Goal: Task Accomplishment & Management: Complete application form

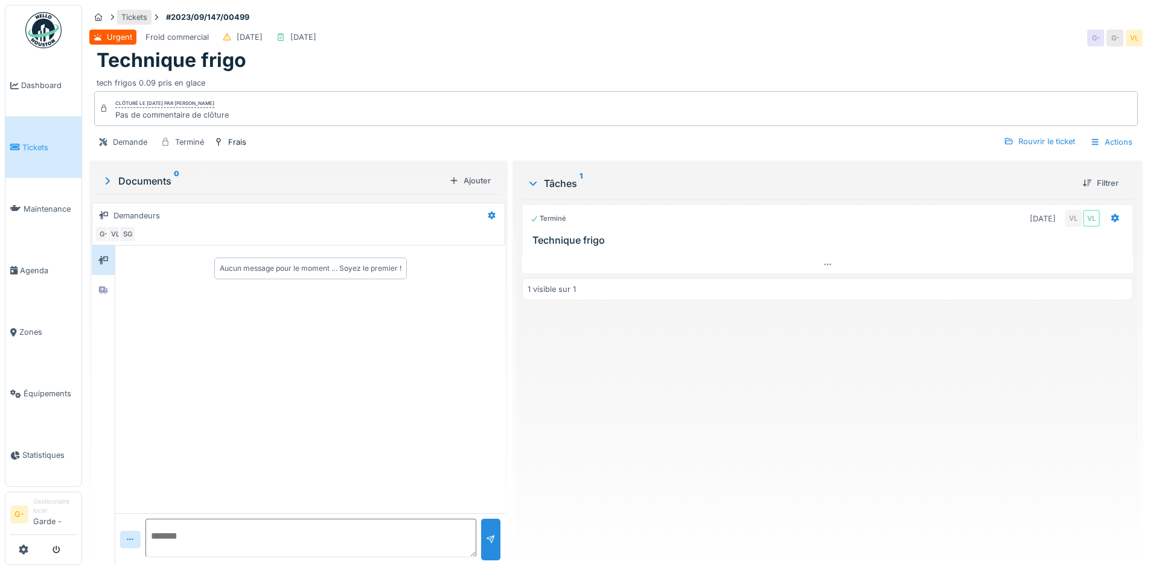
click at [132, 16] on div "Tickets" at bounding box center [134, 16] width 26 height 11
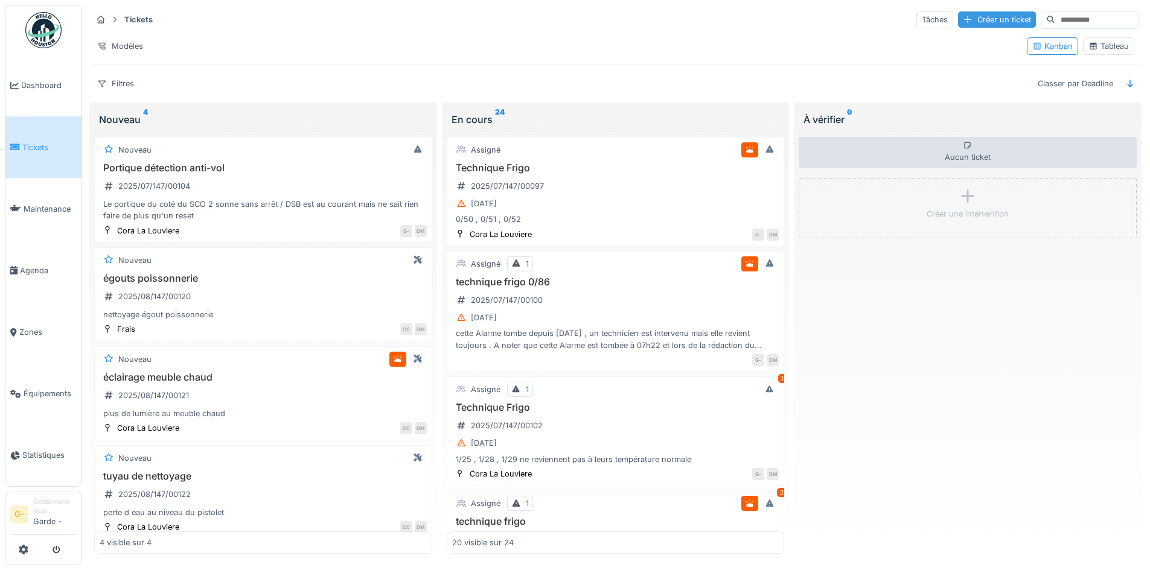
click at [958, 16] on div "Créer un ticket" at bounding box center [997, 19] width 78 height 16
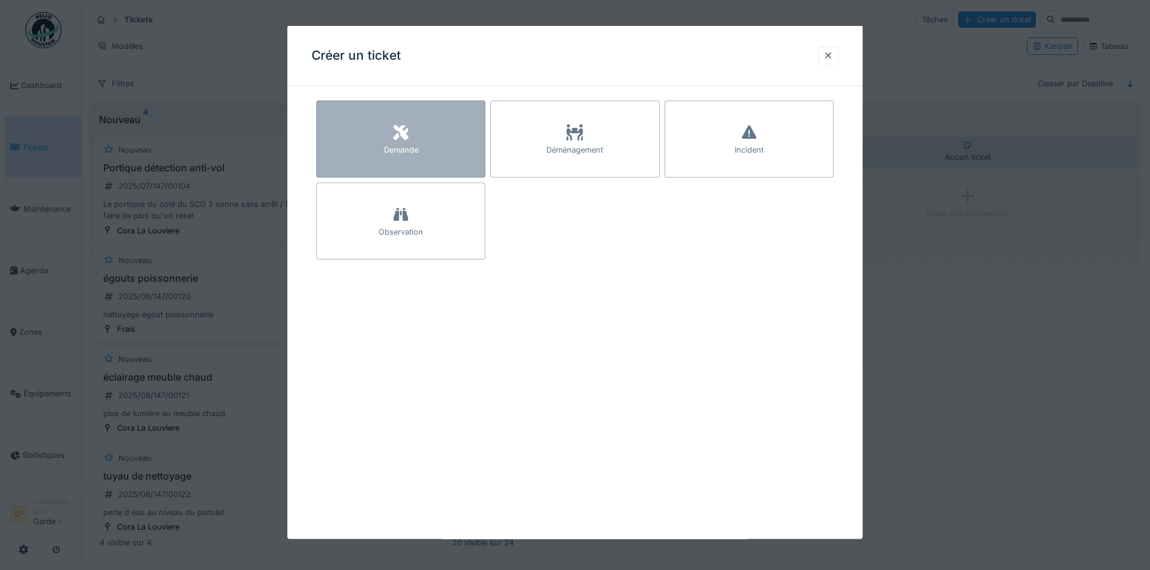
click at [428, 132] on div "Demande" at bounding box center [400, 139] width 169 height 77
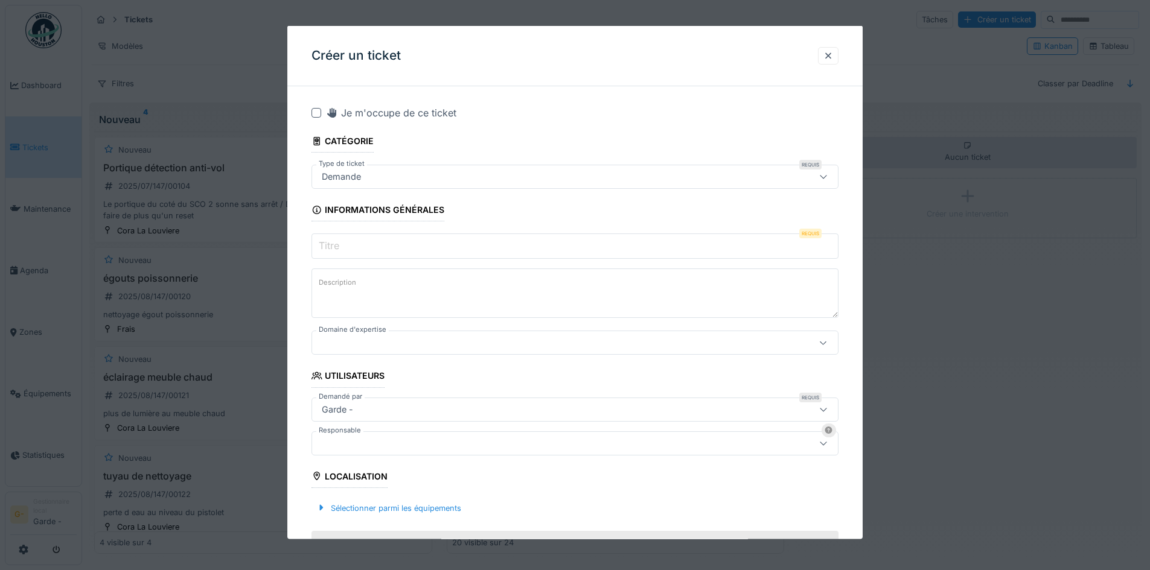
click at [701, 246] on input "Titre" at bounding box center [574, 246] width 527 height 25
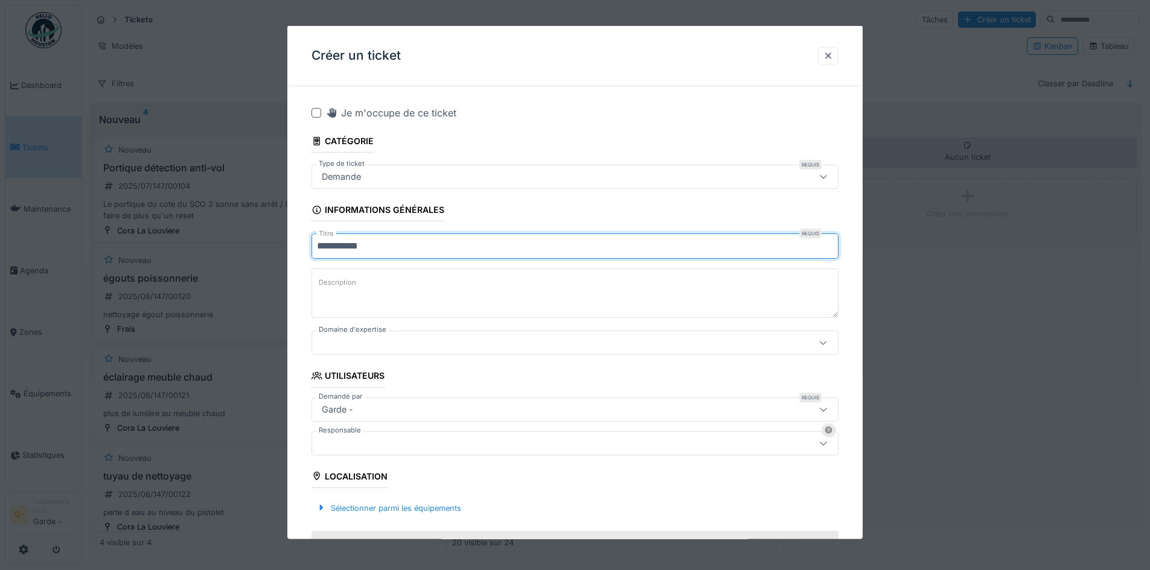
type input "**********"
click at [487, 301] on textarea "Description" at bounding box center [574, 293] width 527 height 49
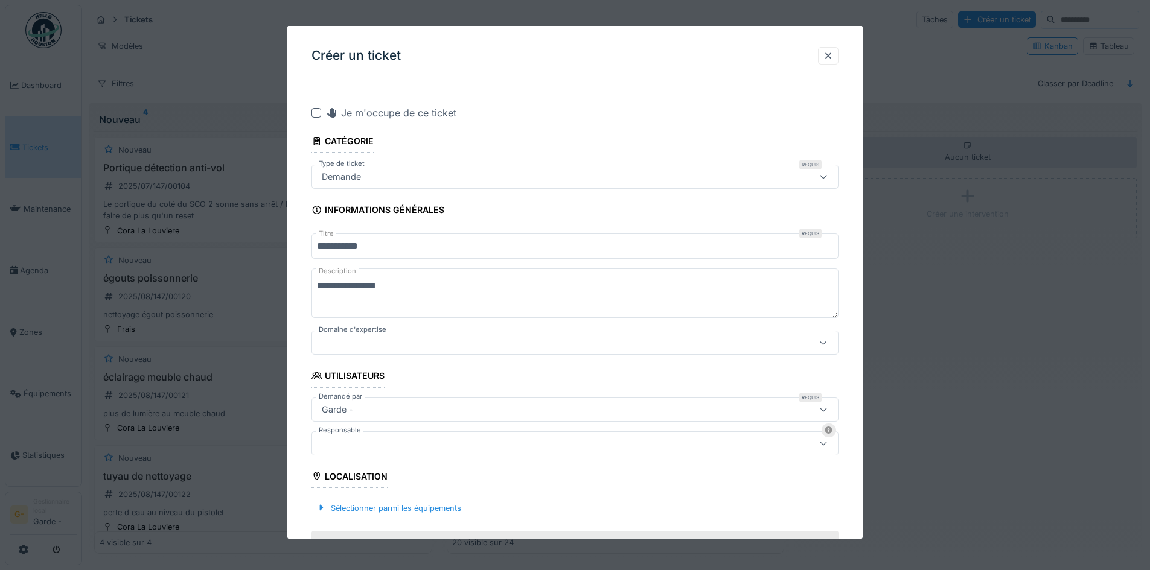
type textarea "**********"
click at [811, 346] on div at bounding box center [574, 343] width 527 height 24
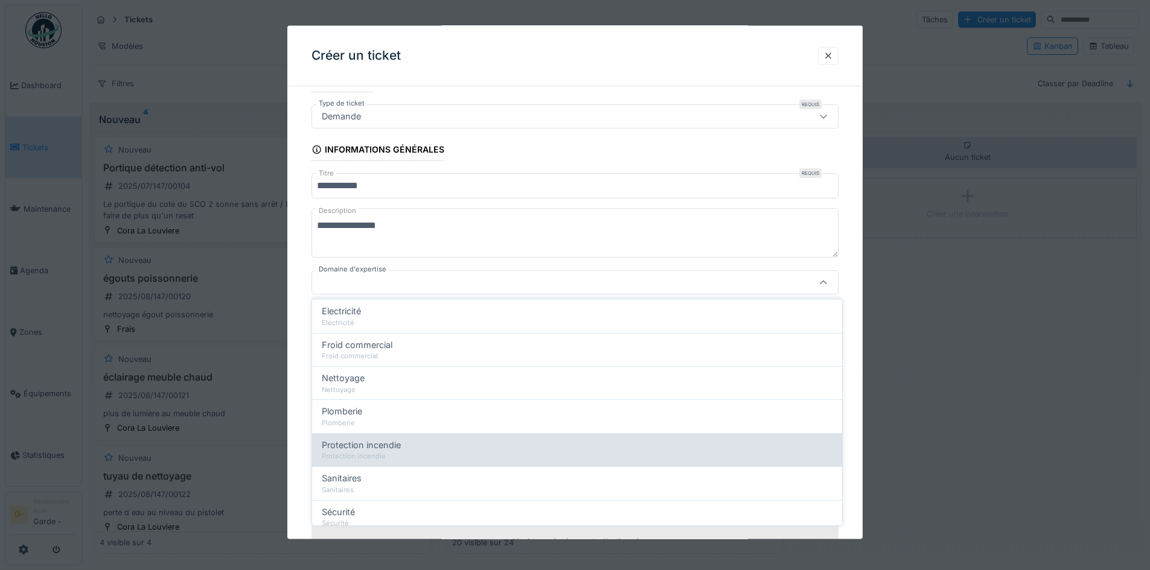
scroll to position [181, 0]
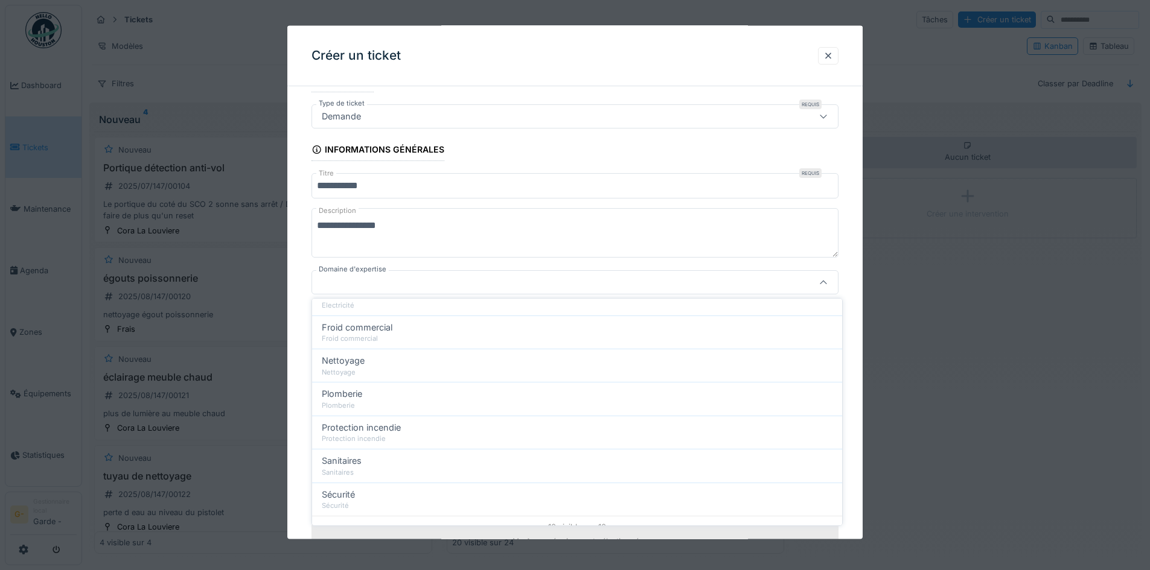
click at [398, 337] on div "Froid commercial" at bounding box center [577, 339] width 511 height 10
type input "***"
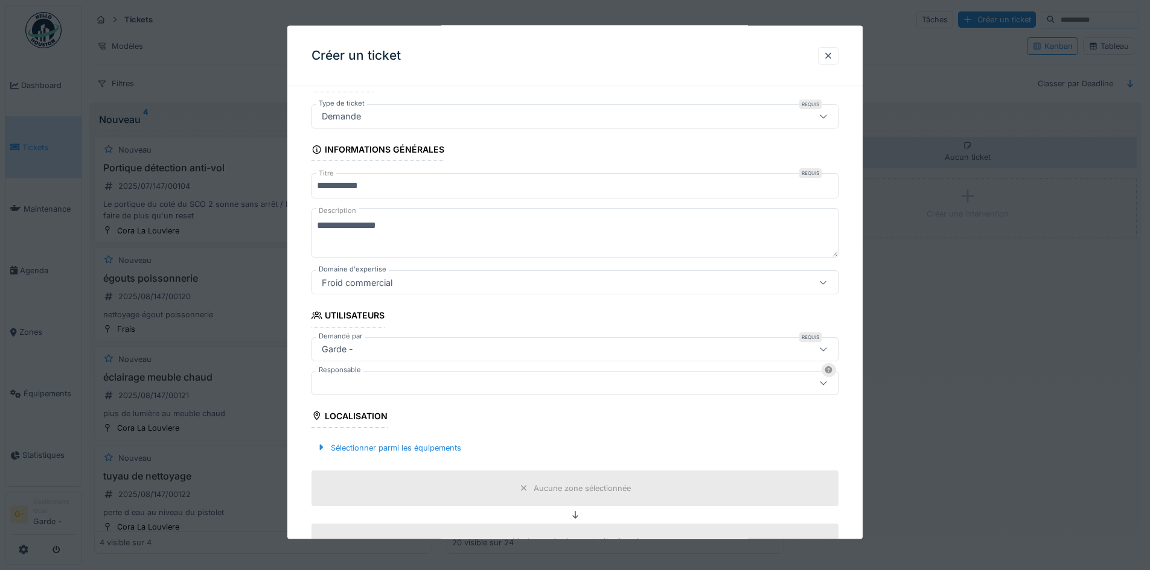
click at [828, 386] on icon at bounding box center [823, 382] width 10 height 8
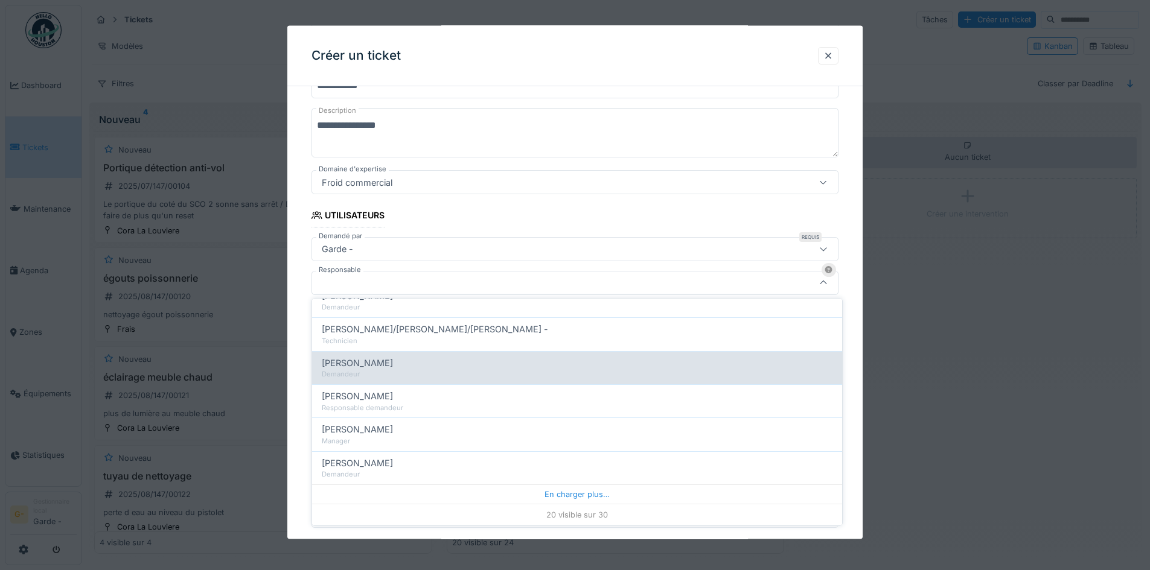
scroll to position [523, 0]
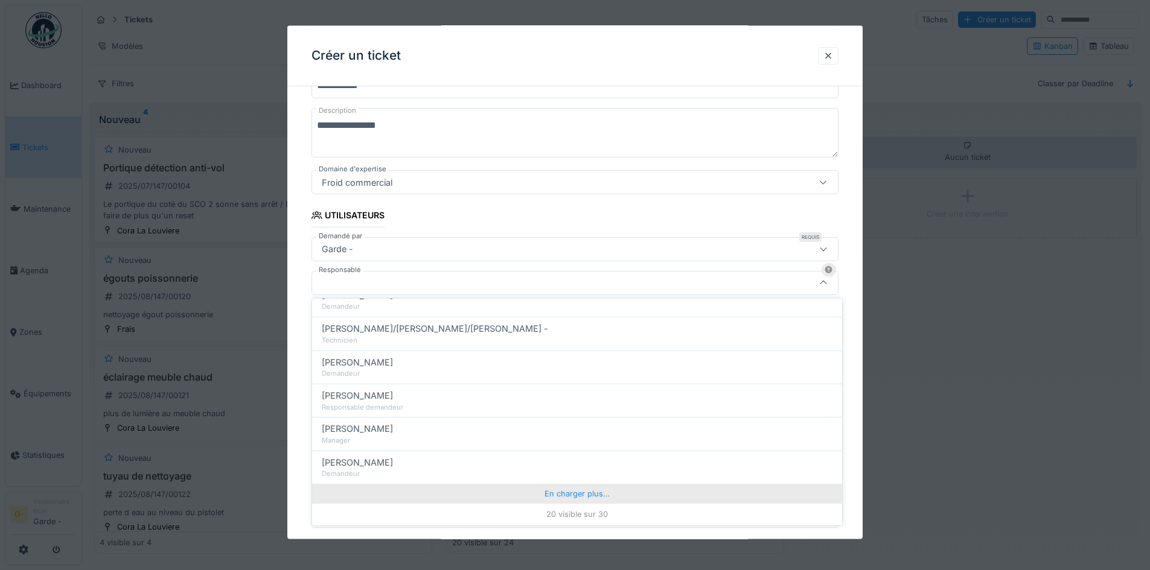
click at [588, 493] on div "En charger plus…" at bounding box center [577, 493] width 530 height 19
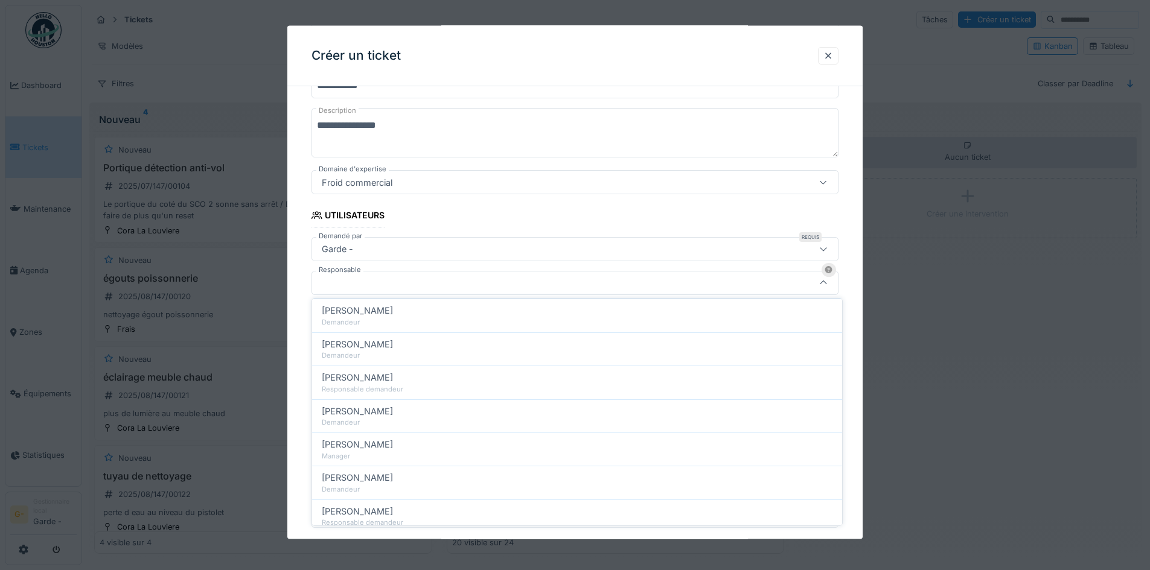
scroll to position [825, 0]
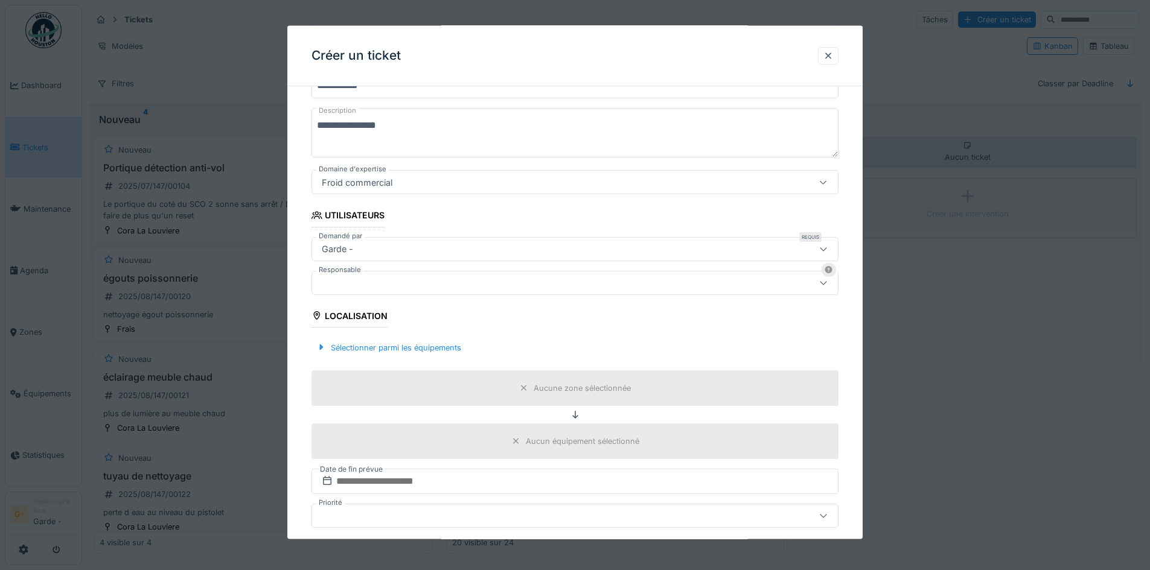
click at [628, 225] on fieldset "**********" at bounding box center [574, 392] width 527 height 915
click at [410, 349] on div "Sélectionner parmi les équipements" at bounding box center [388, 347] width 154 height 16
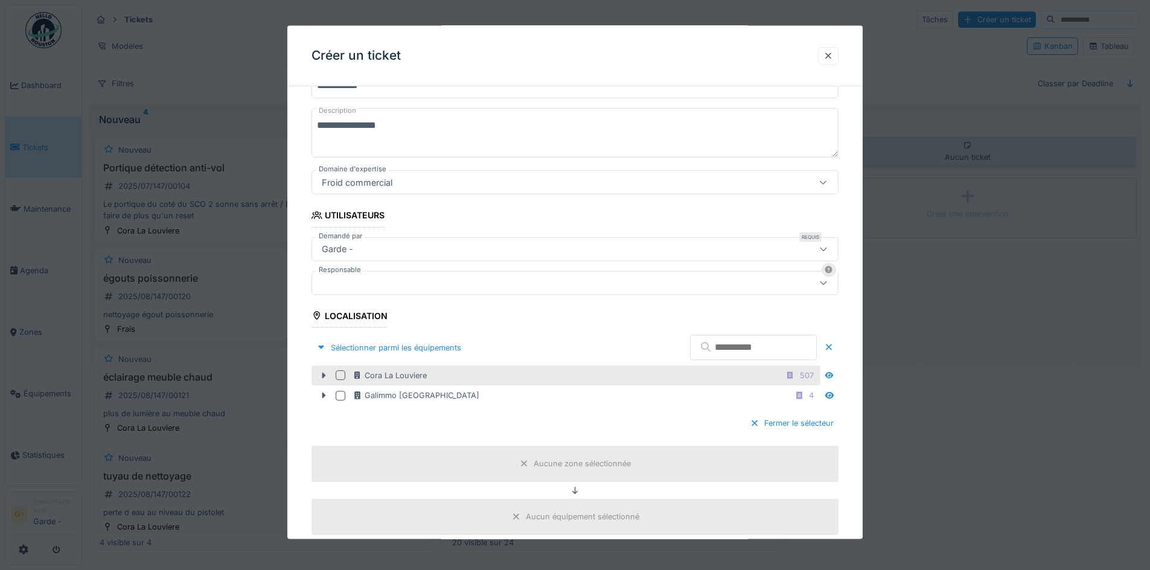
click at [342, 372] on div at bounding box center [341, 376] width 10 height 10
click at [584, 340] on div "Sélectionner parmi les équipements" at bounding box center [574, 347] width 527 height 36
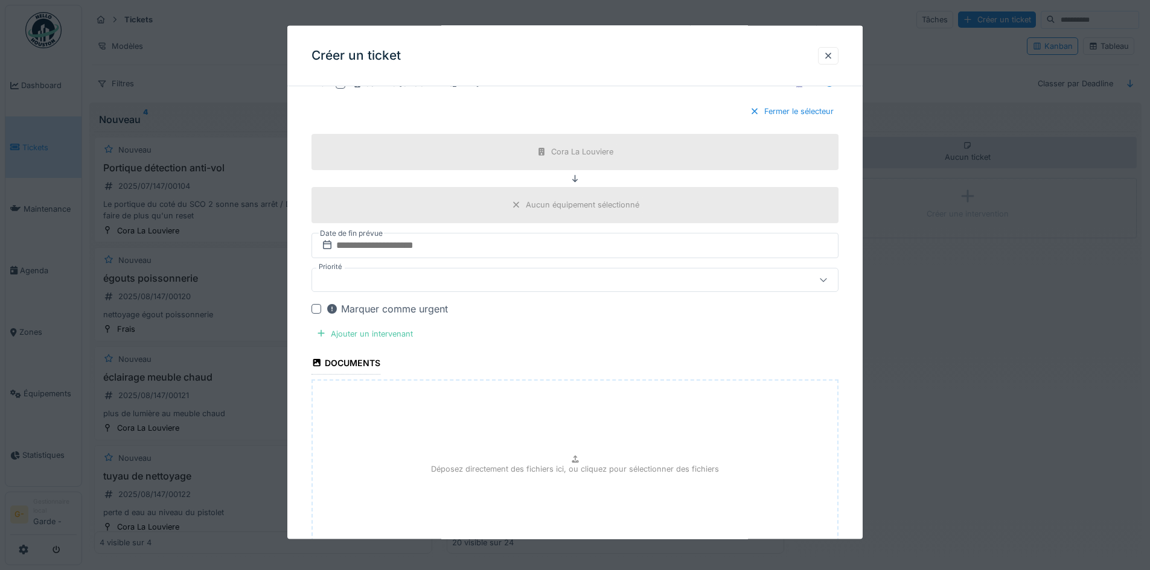
scroll to position [483, 0]
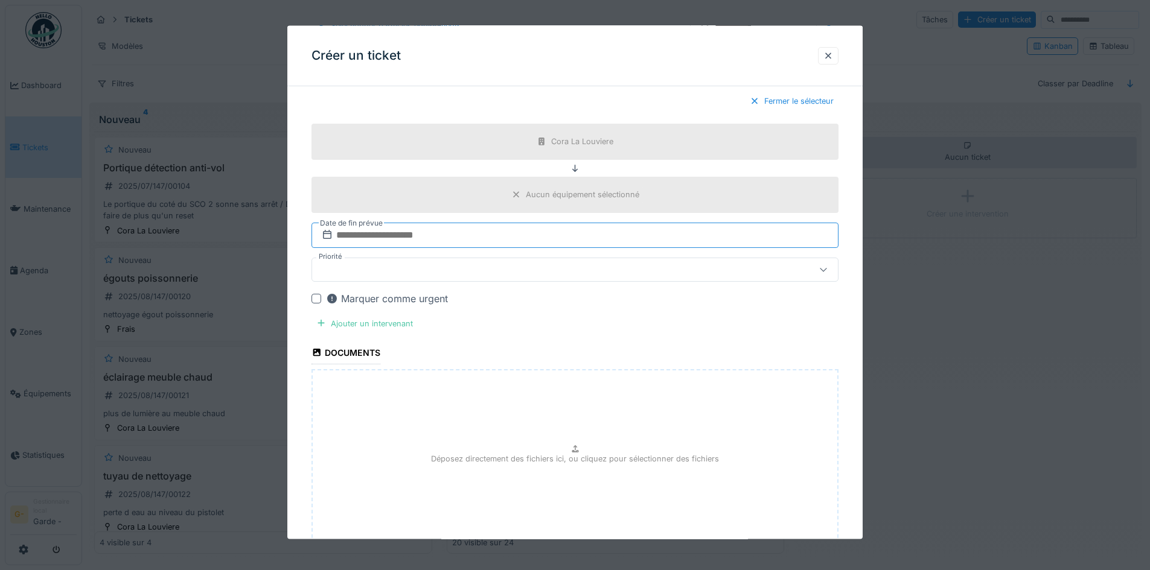
click at [703, 233] on input "text" at bounding box center [574, 234] width 527 height 25
click at [518, 334] on div "8" at bounding box center [518, 334] width 16 height 18
click at [498, 269] on div at bounding box center [544, 269] width 454 height 13
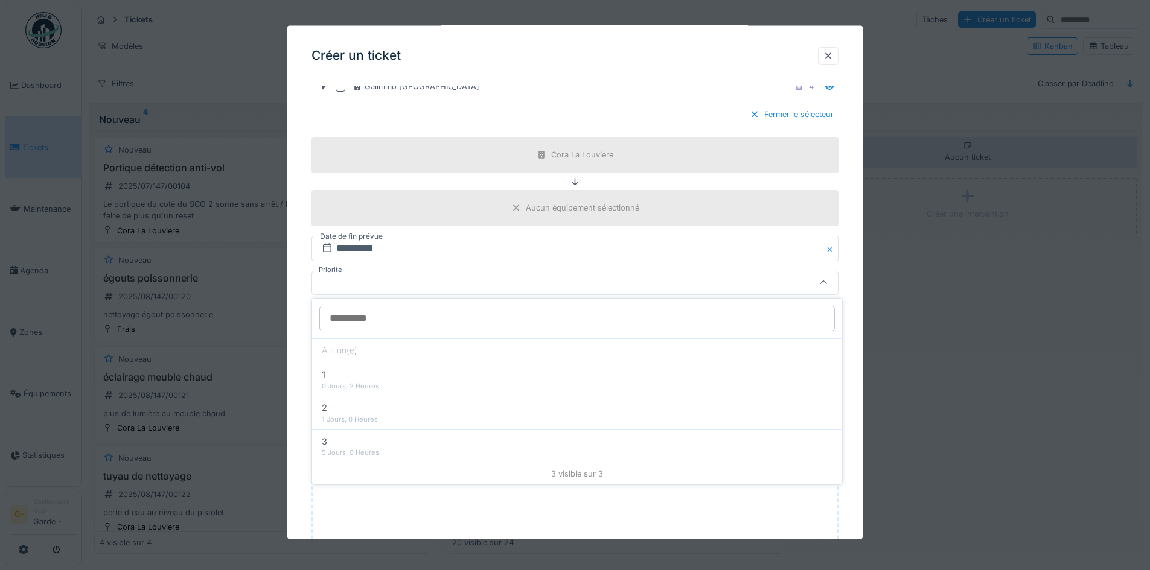
click at [502, 322] on input "Priorité" at bounding box center [576, 318] width 515 height 25
click at [610, 328] on input "Priorité" at bounding box center [576, 318] width 515 height 25
click at [563, 277] on div at bounding box center [544, 282] width 454 height 13
click at [320, 309] on div at bounding box center [316, 312] width 10 height 10
click at [355, 338] on div "Ajouter un intervenant" at bounding box center [364, 336] width 106 height 16
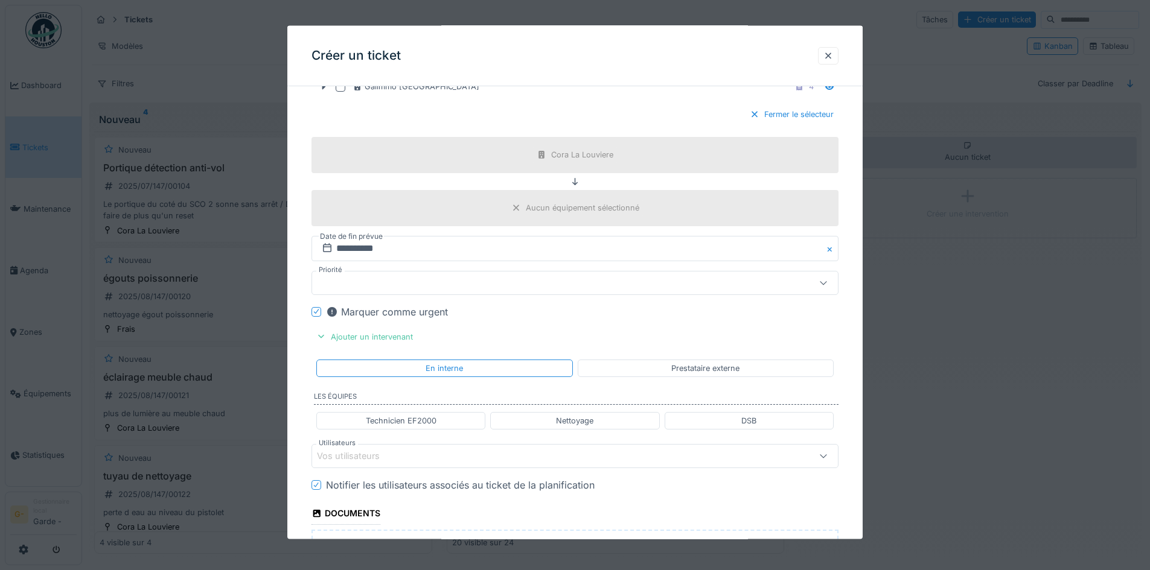
click at [647, 364] on div "Prestataire externe" at bounding box center [706, 368] width 256 height 18
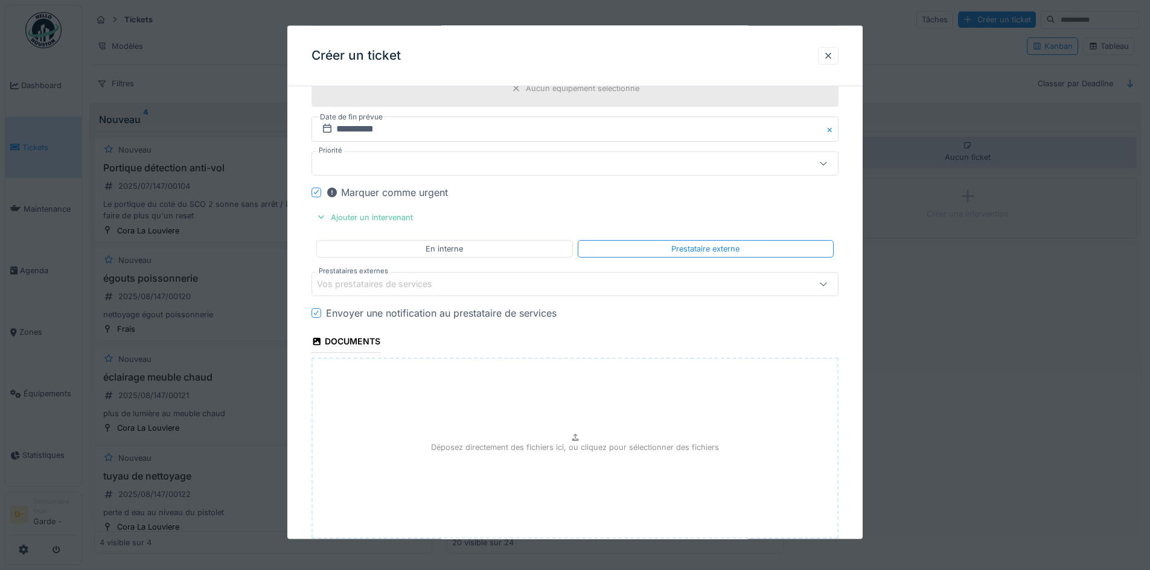
scroll to position [590, 0]
click at [704, 287] on div "Vos prestataires de services" at bounding box center [544, 282] width 454 height 13
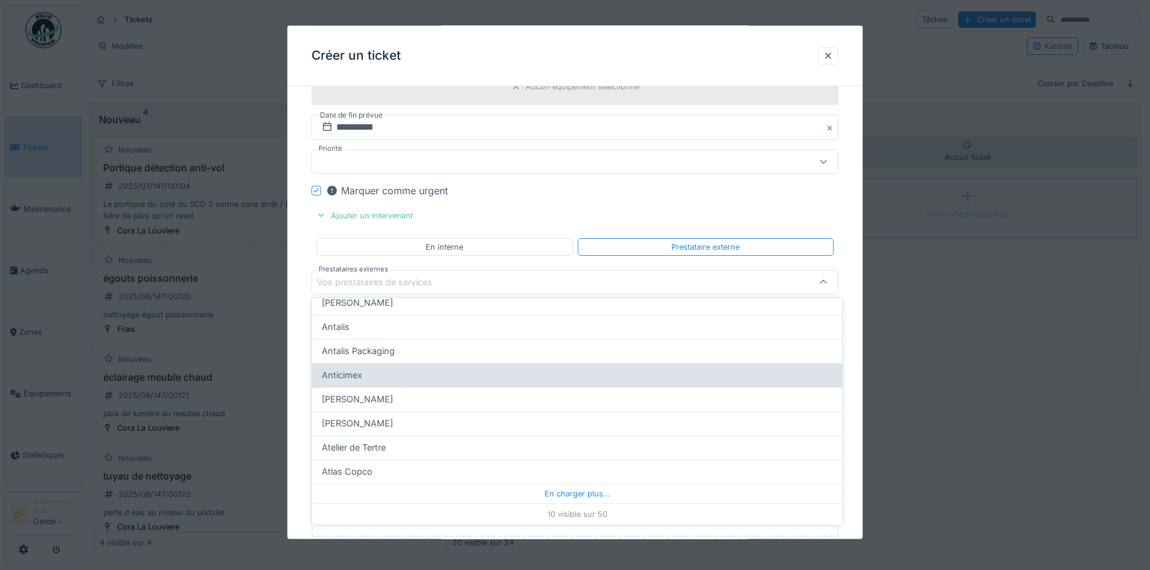
scroll to position [7, 0]
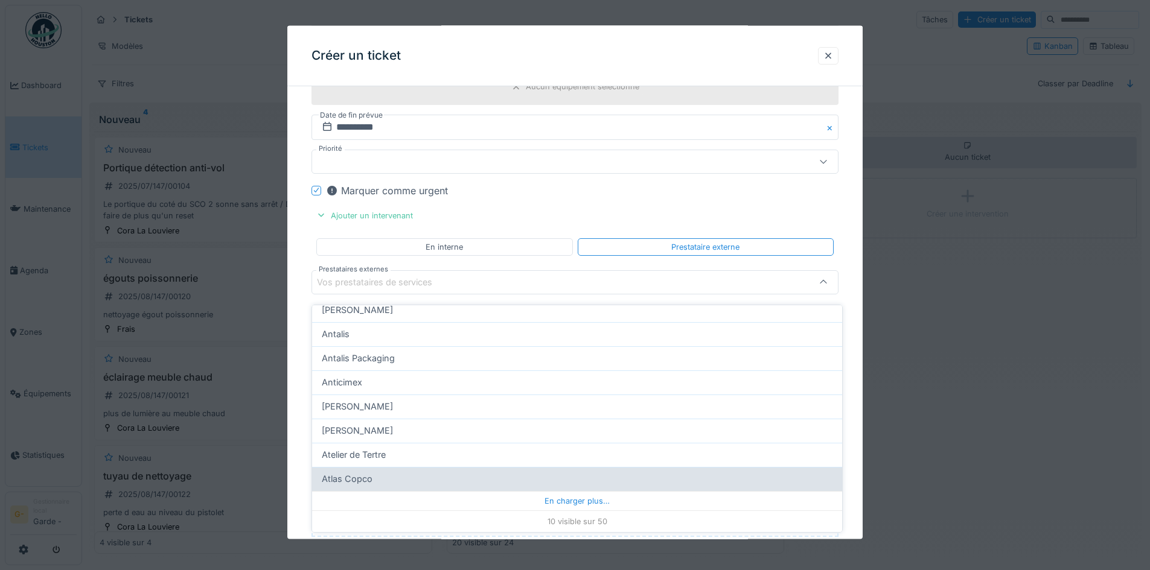
click at [573, 491] on div "En charger plus…" at bounding box center [577, 500] width 530 height 19
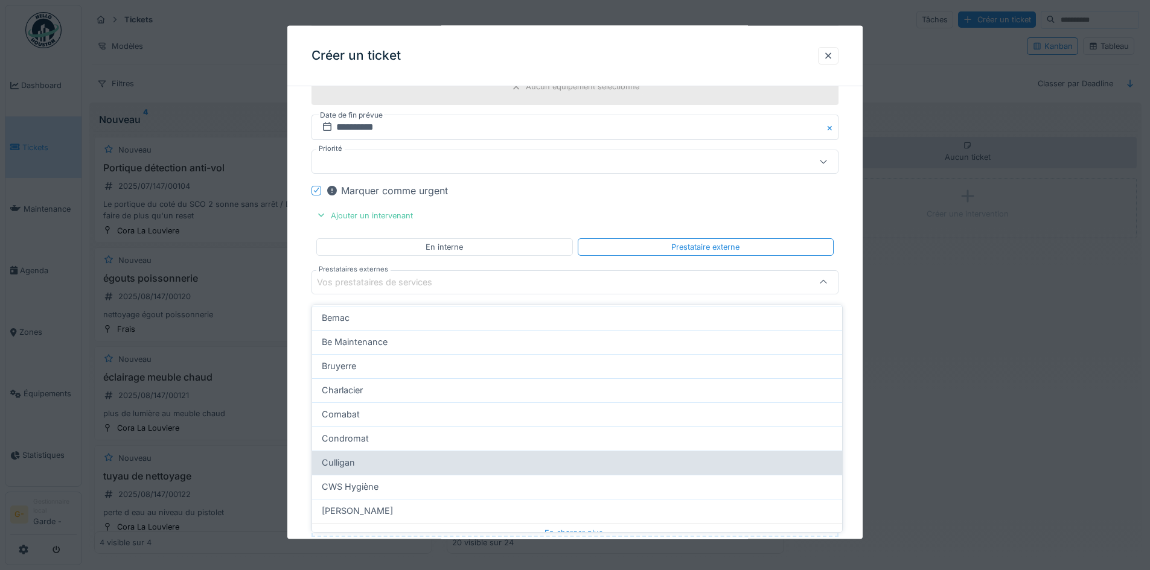
scroll to position [361, 0]
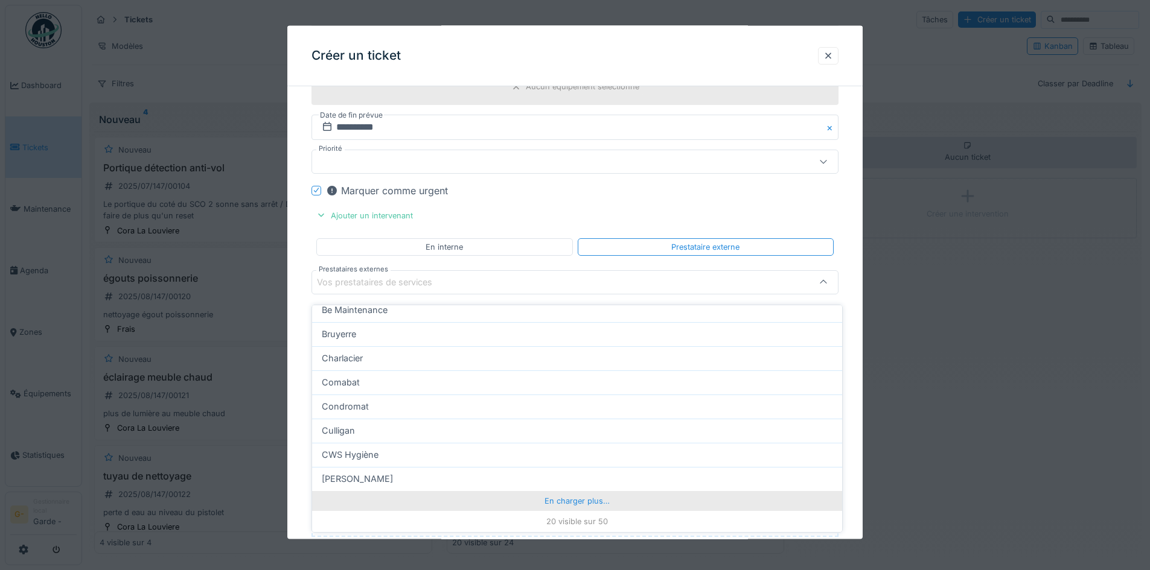
click at [593, 491] on div "En charger plus…" at bounding box center [577, 500] width 530 height 19
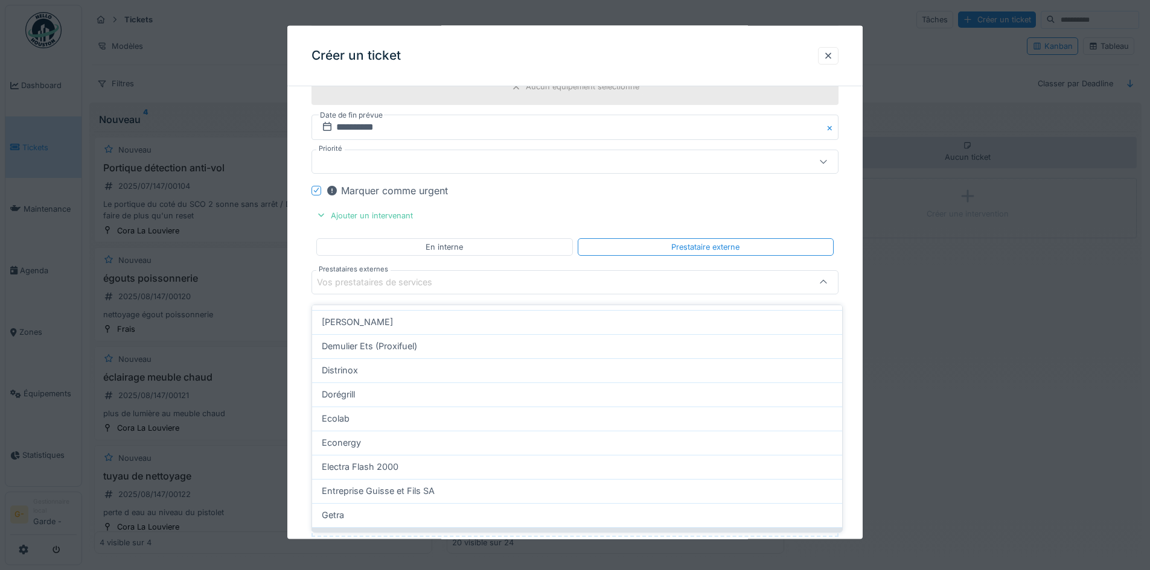
scroll to position [602, 0]
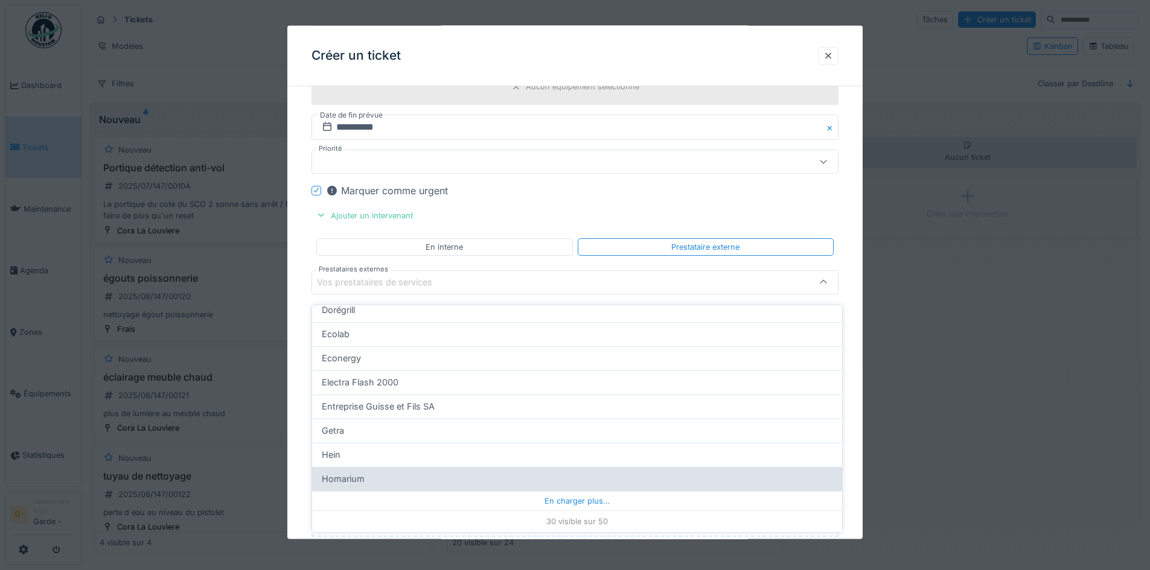
click at [563, 493] on div "En charger plus…" at bounding box center [577, 500] width 530 height 19
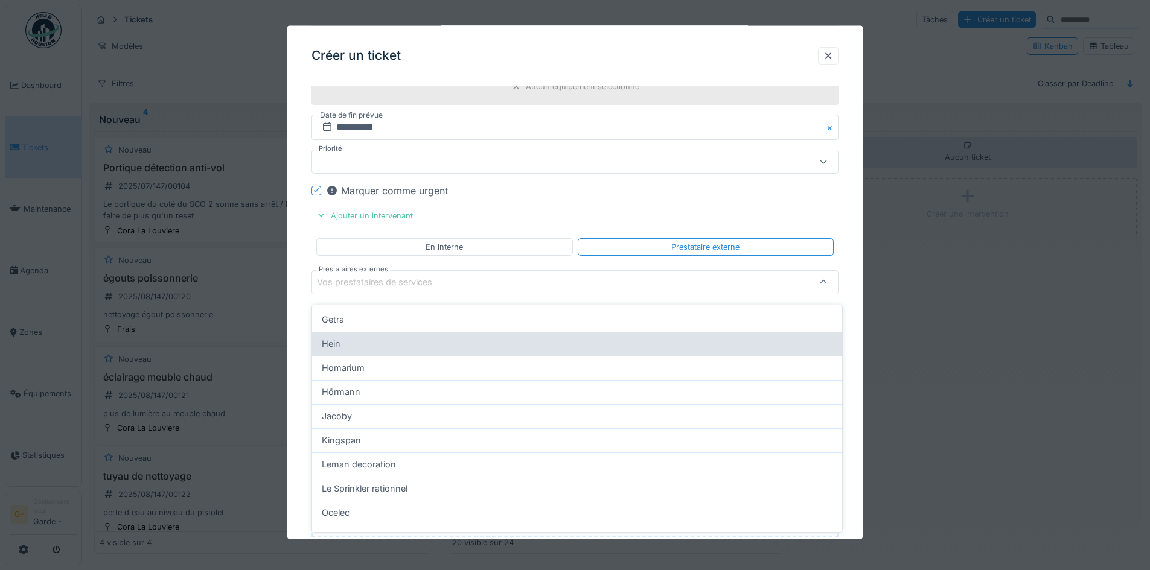
scroll to position [844, 0]
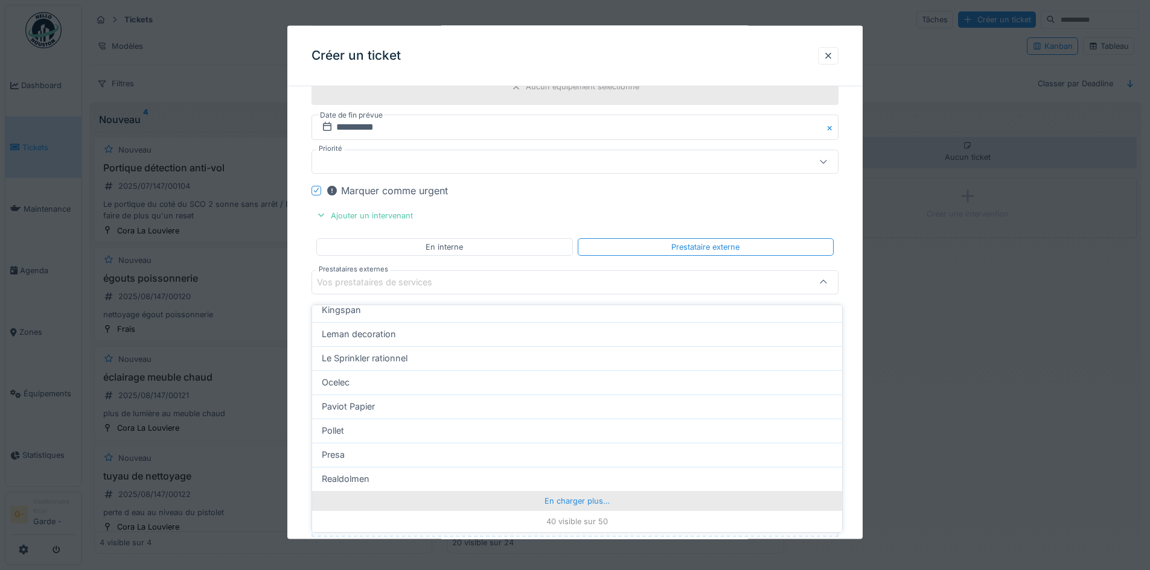
click at [564, 494] on div "En charger plus…" at bounding box center [577, 500] width 530 height 19
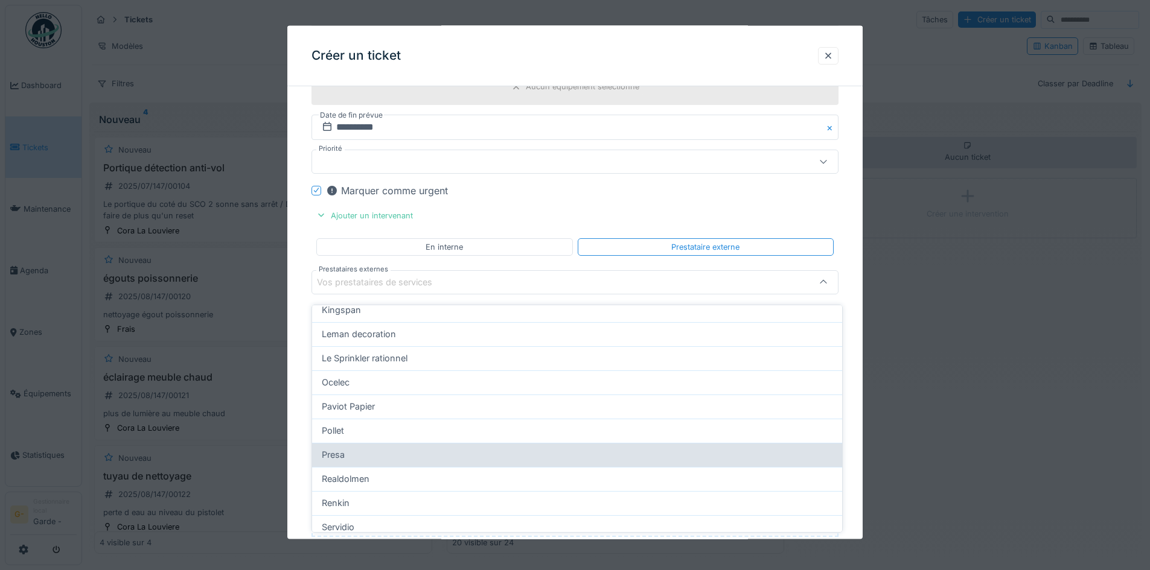
scroll to position [904, 0]
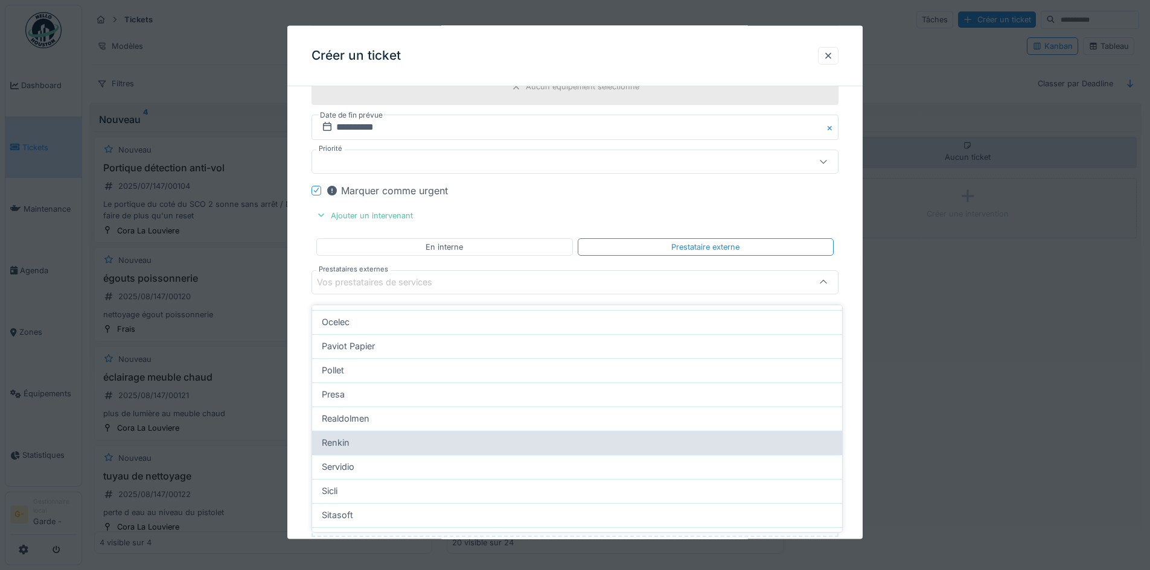
click at [368, 436] on div "Renkin" at bounding box center [577, 442] width 511 height 13
type input "***"
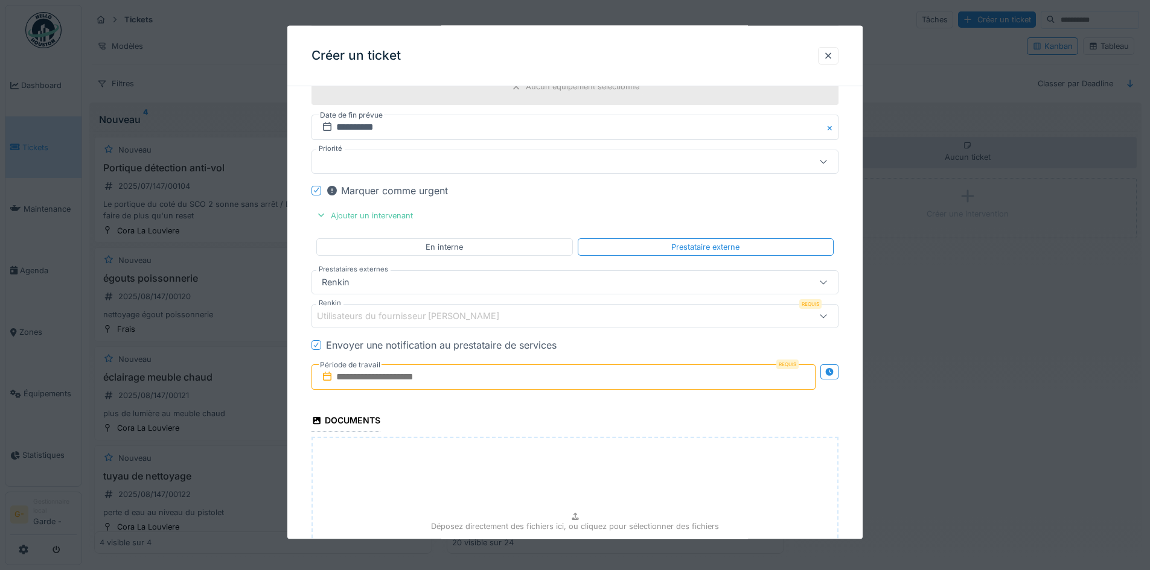
click at [460, 383] on input "text" at bounding box center [563, 376] width 504 height 25
click at [507, 287] on div "8" at bounding box center [506, 285] width 16 height 18
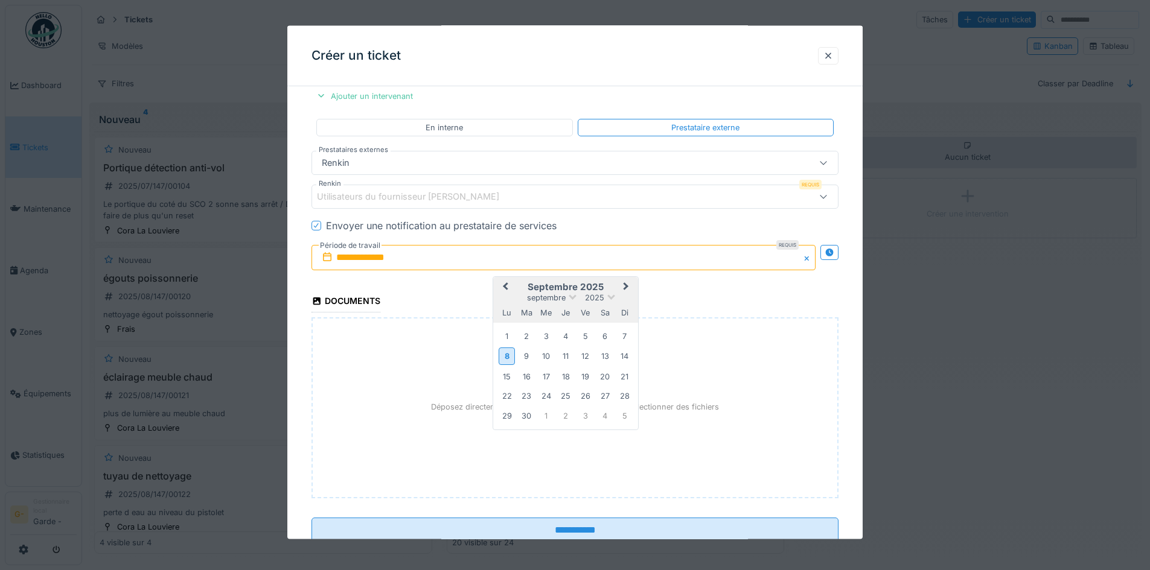
scroll to position [748, 0]
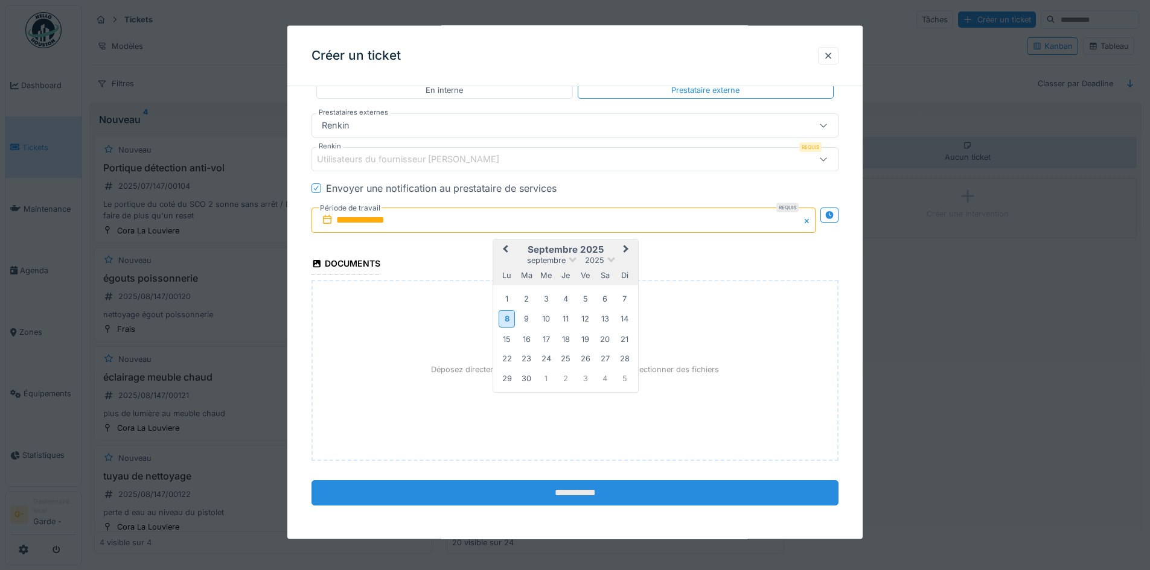
click at [605, 494] on input "**********" at bounding box center [574, 492] width 527 height 25
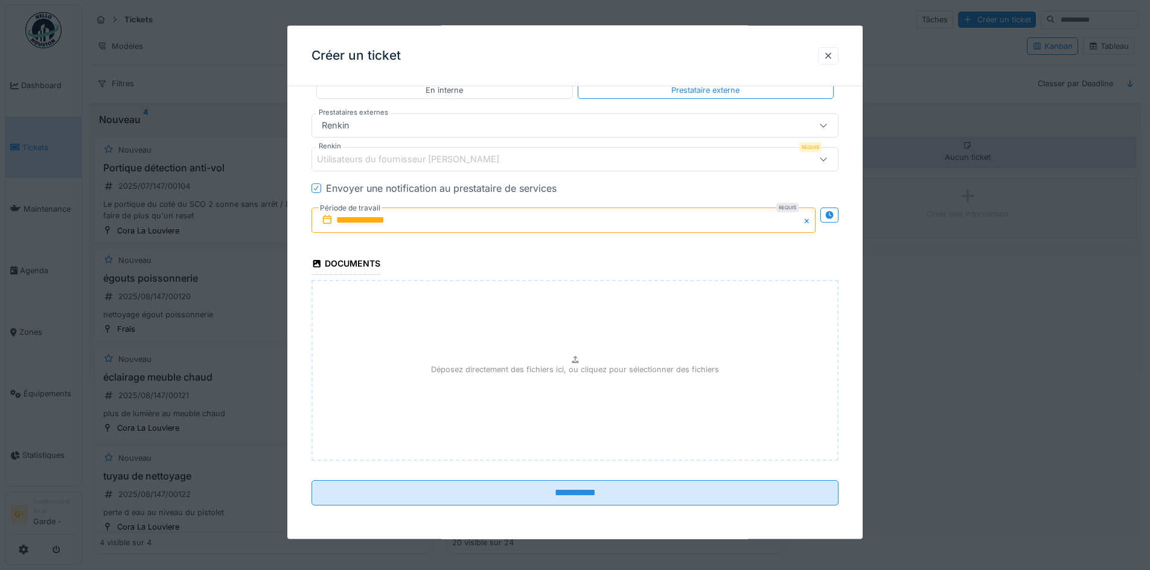
click at [391, 220] on input "**********" at bounding box center [563, 219] width 504 height 25
click at [506, 324] on div "8" at bounding box center [506, 319] width 16 height 18
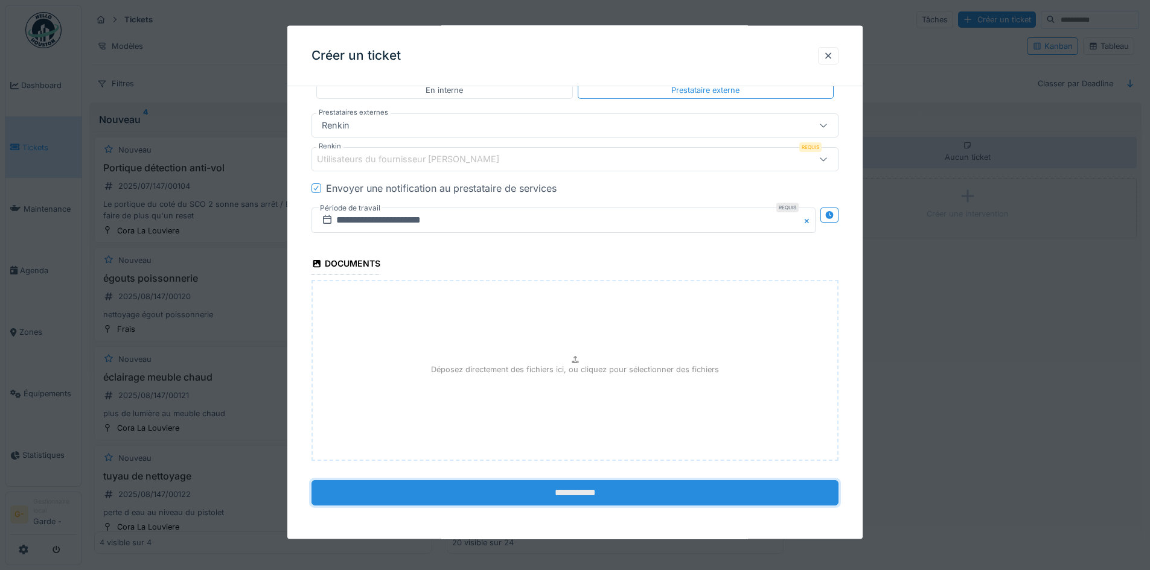
click at [575, 497] on input "**********" at bounding box center [574, 492] width 527 height 25
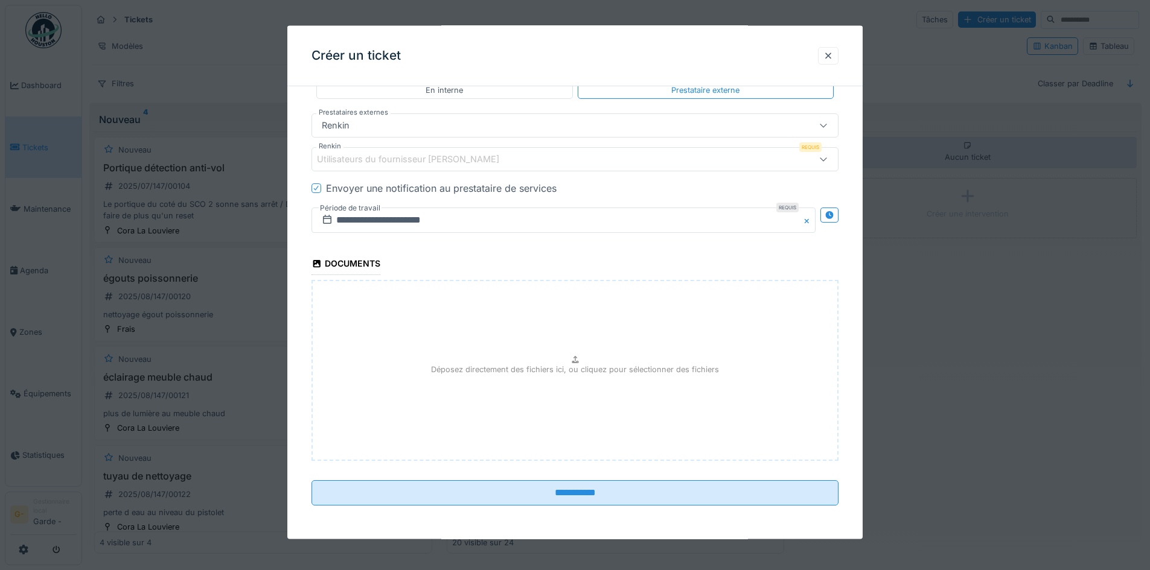
click at [427, 157] on div "Utilisateurs du fournisseur [PERSON_NAME]" at bounding box center [416, 159] width 199 height 13
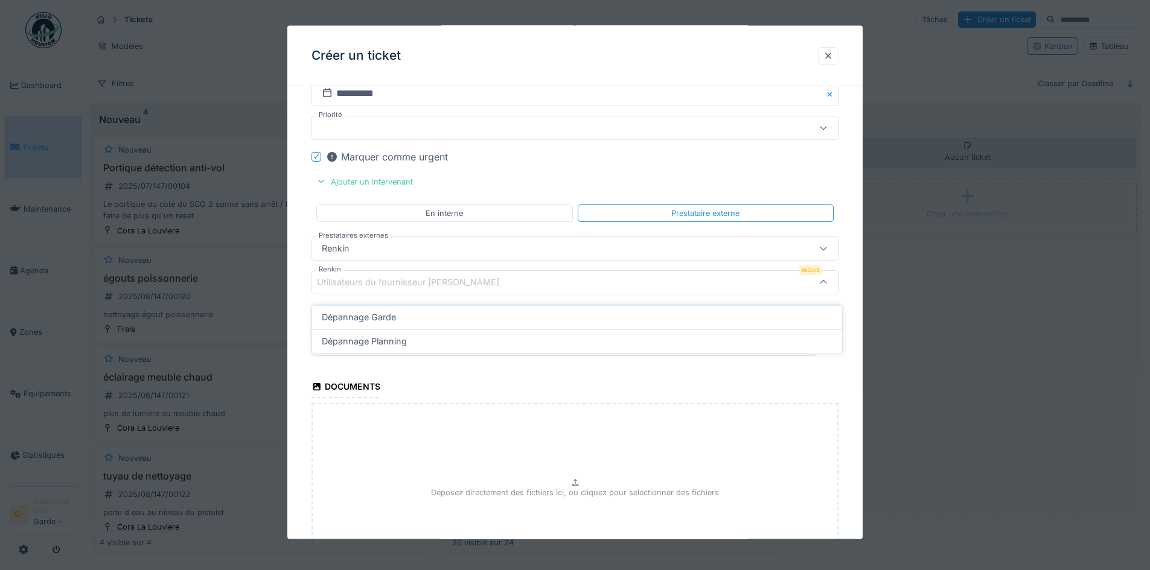
click at [512, 280] on div "Utilisateurs du fournisseur [PERSON_NAME]" at bounding box center [544, 281] width 454 height 13
click at [828, 281] on icon at bounding box center [823, 282] width 10 height 8
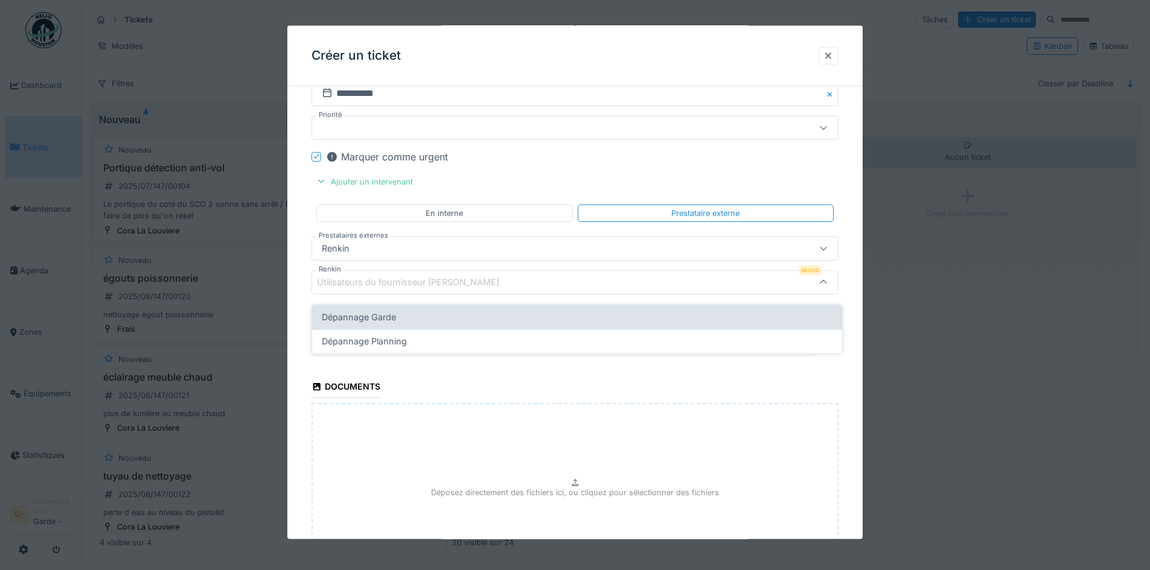
click at [764, 311] on div "Dépannage Garde" at bounding box center [577, 317] width 511 height 13
type input "****"
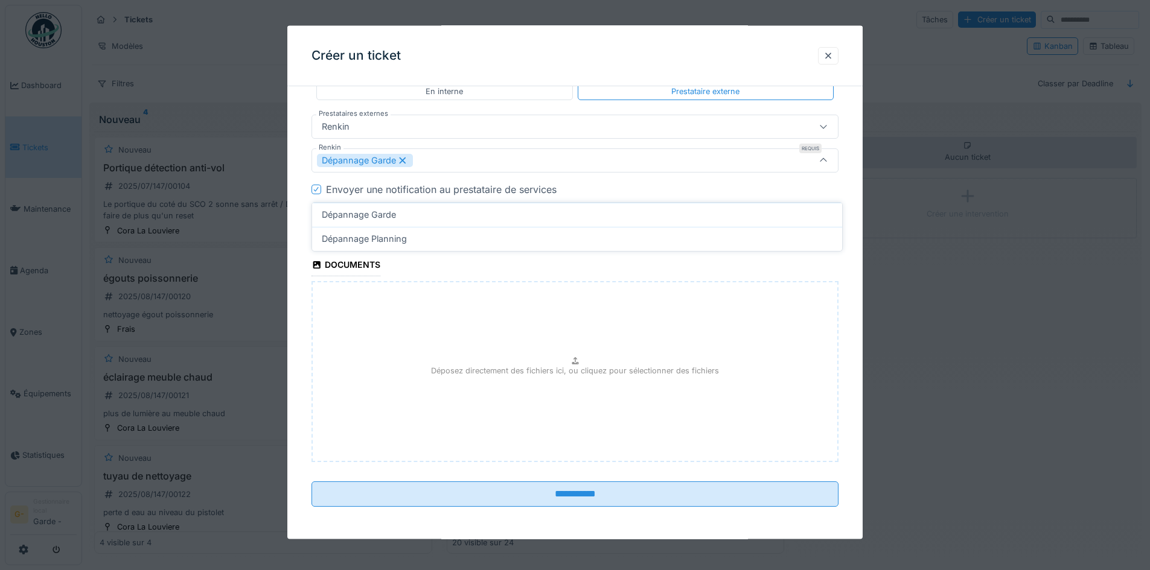
scroll to position [748, 0]
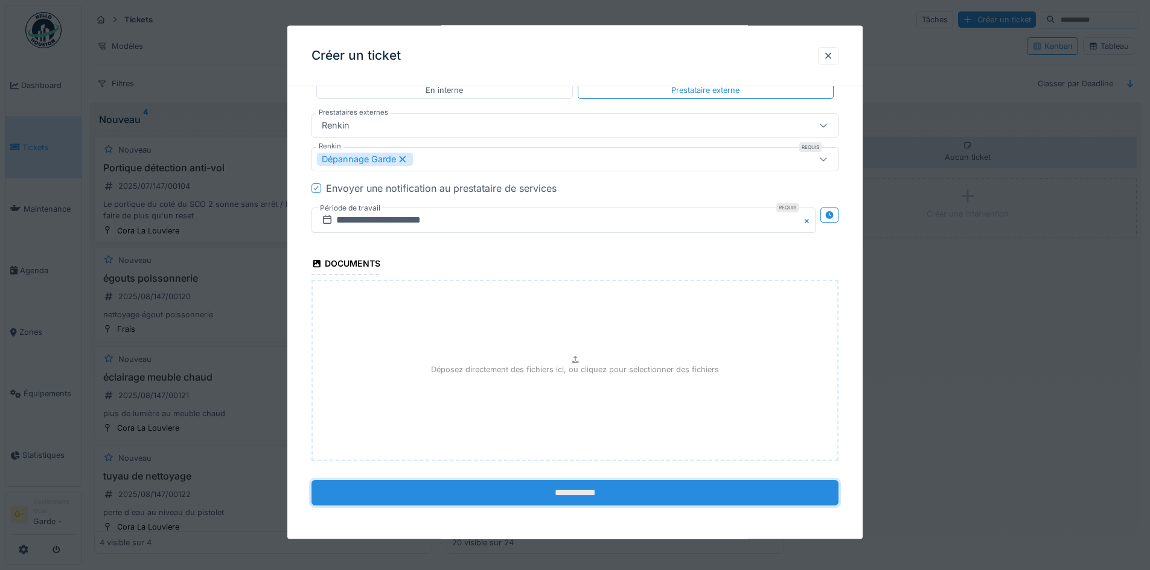
click at [594, 495] on input "**********" at bounding box center [574, 492] width 527 height 25
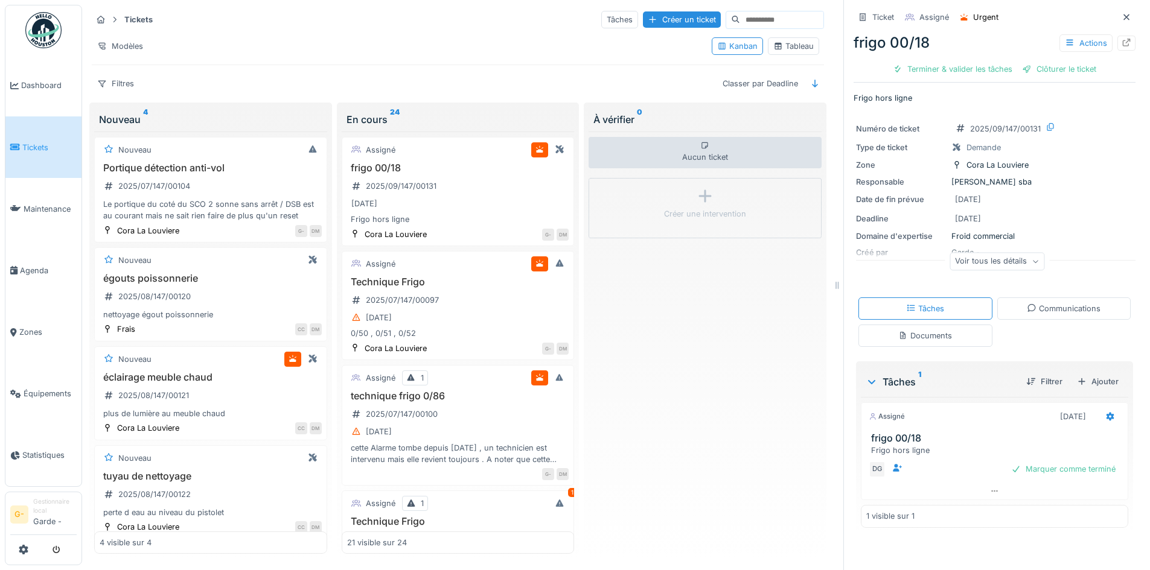
drag, startPoint x: 1030, startPoint y: 129, endPoint x: 996, endPoint y: 131, distance: 33.8
click at [996, 131] on div "2025/09/147/00131" at bounding box center [1005, 128] width 71 height 11
